Goal: Information Seeking & Learning: Check status

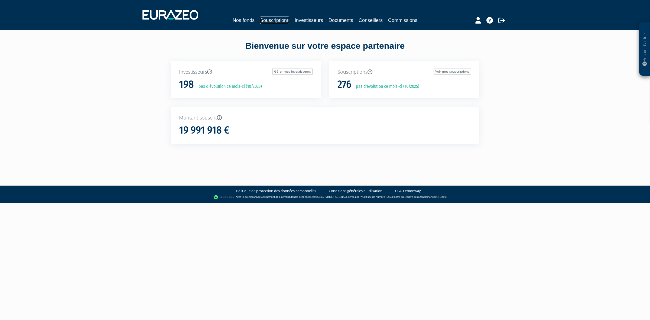
drag, startPoint x: 261, startPoint y: 20, endPoint x: 262, endPoint y: 22, distance: 2.8
click at [261, 20] on link "Souscriptions" at bounding box center [274, 21] width 29 height 8
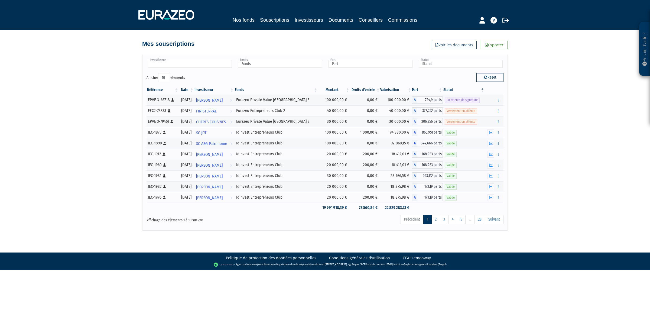
click at [184, 62] on input "text" at bounding box center [190, 64] width 84 height 8
type input "SEROR"
click at [172, 72] on em "SEROR" at bounding box center [176, 72] width 9 height 4
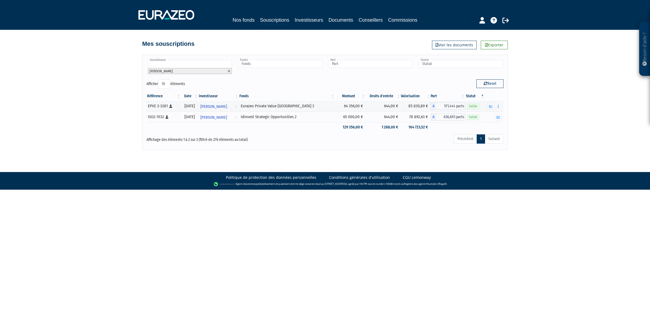
drag, startPoint x: 574, startPoint y: 67, endPoint x: 565, endPoint y: 14, distance: 53.4
click at [574, 67] on div "Besoin d'aide ? × J'ai besoin d'aide Si vous avez une question à propos du fonc…" at bounding box center [325, 75] width 650 height 150
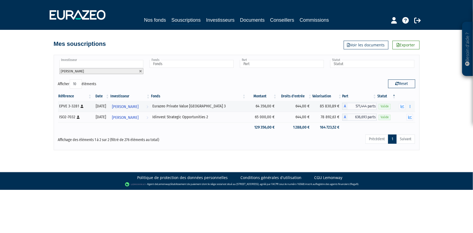
click at [331, 83] on div "Reset" at bounding box center [328, 84] width 183 height 11
drag, startPoint x: 163, startPoint y: 106, endPoint x: 217, endPoint y: 104, distance: 54.0
click at [217, 104] on div "Eurazeo Private Value [GEOGRAPHIC_DATA] 3" at bounding box center [198, 106] width 92 height 6
copy div "Eurazeo Private Value [GEOGRAPHIC_DATA] 3"
drag, startPoint x: 162, startPoint y: 119, endPoint x: 227, endPoint y: 123, distance: 64.9
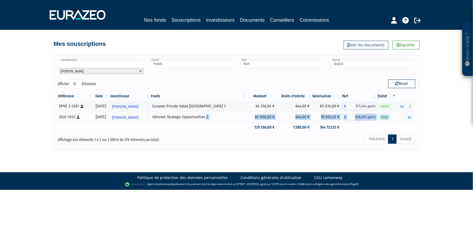
click at [227, 123] on tbody at bounding box center [236, 116] width 357 height 31
click at [222, 118] on div "Idinvest Strategic Opportunities 2" at bounding box center [198, 117] width 92 height 6
drag, startPoint x: 221, startPoint y: 118, endPoint x: 159, endPoint y: 117, distance: 61.5
click at [159, 117] on tr "ISO2-7032 [Français] Personne physique 31/03/2021 ELLIOT SEROR Voir l'investiss…" at bounding box center [236, 117] width 357 height 11
copy div "Idinvest Strategic Opportunities 2"
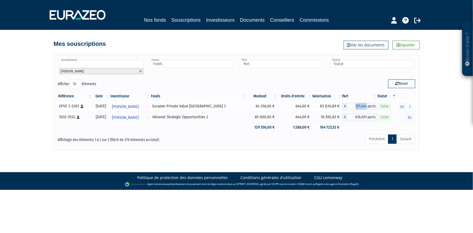
drag, startPoint x: 355, startPoint y: 108, endPoint x: 365, endPoint y: 108, distance: 10.3
click at [365, 108] on span "571,444 parts" at bounding box center [362, 106] width 29 height 7
copy span "571,444"
drag, startPoint x: 353, startPoint y: 117, endPoint x: 366, endPoint y: 118, distance: 13.1
click at [366, 118] on span "636,693 parts" at bounding box center [362, 117] width 29 height 7
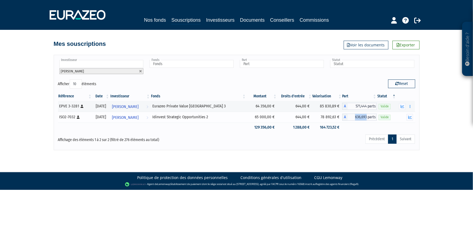
copy span "636,693"
drag, startPoint x: 248, startPoint y: 118, endPoint x: 265, endPoint y: 117, distance: 17.4
click at [265, 117] on td "65 000,00 €" at bounding box center [261, 117] width 31 height 11
copy td "65 000,00"
drag, startPoint x: 250, startPoint y: 108, endPoint x: 265, endPoint y: 108, distance: 14.9
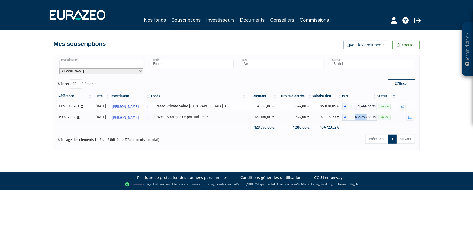
click at [265, 108] on td "64 356,00 €" at bounding box center [261, 106] width 31 height 11
copy td "64 356,00"
click at [412, 107] on button "button" at bounding box center [410, 106] width 7 height 7
click at [402, 106] on icon "button" at bounding box center [403, 107] width 4 height 4
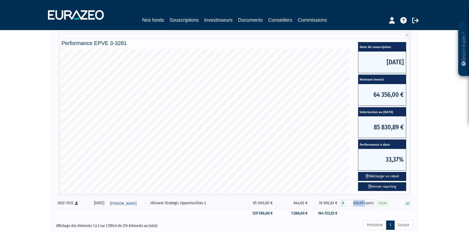
scroll to position [74, 0]
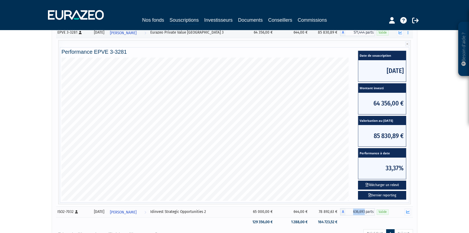
drag, startPoint x: 384, startPoint y: 120, endPoint x: 401, endPoint y: 121, distance: 17.4
click at [401, 121] on span "Valorisation au 26/09/2025" at bounding box center [383, 120] width 48 height 9
copy span "26/09/2025"
drag, startPoint x: 372, startPoint y: 136, endPoint x: 399, endPoint y: 138, distance: 27.0
click at [399, 138] on span "85 830,89 €" at bounding box center [383, 135] width 48 height 21
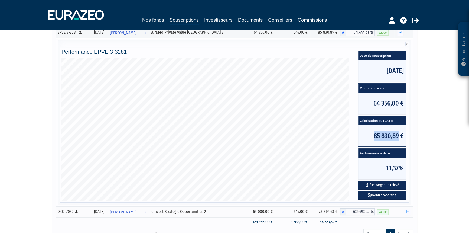
copy span "85 830,89"
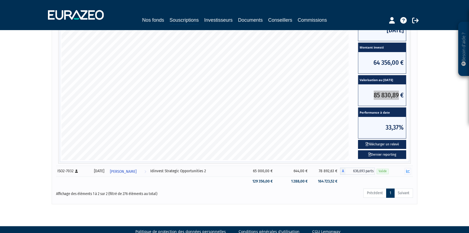
scroll to position [123, 0]
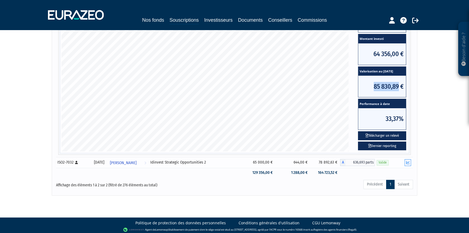
click at [408, 162] on icon "button" at bounding box center [409, 163] width 4 height 4
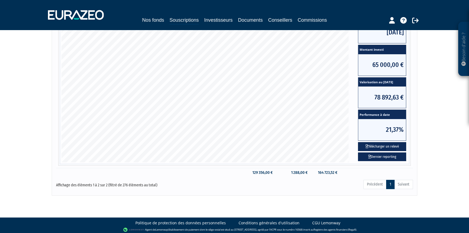
drag, startPoint x: 384, startPoint y: 81, endPoint x: 401, endPoint y: 84, distance: 17.8
click at [401, 84] on span "Valorisation au 15/09/2025" at bounding box center [383, 82] width 48 height 9
copy span "15/09/2025"
drag, startPoint x: 372, startPoint y: 97, endPoint x: 398, endPoint y: 95, distance: 25.9
click at [398, 95] on span "78 892,63 €" at bounding box center [383, 96] width 48 height 21
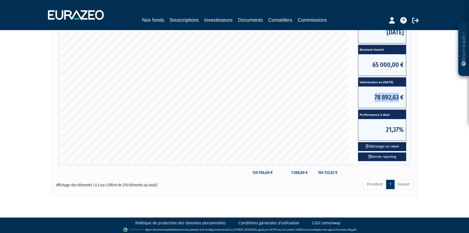
copy span "78 892,63"
